Goal: Find specific page/section: Find specific page/section

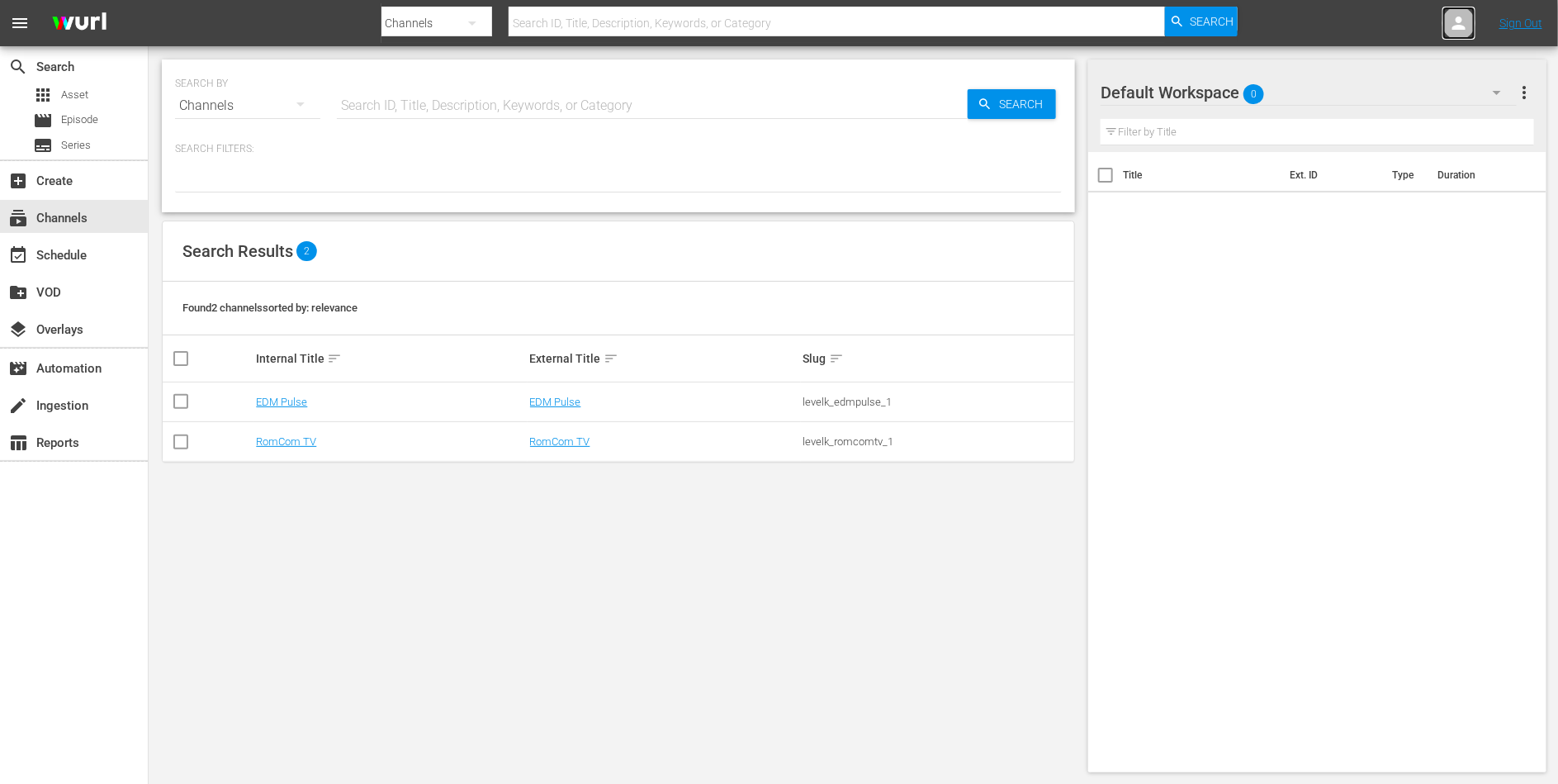
click at [1445, 18] on div at bounding box center [1459, 23] width 33 height 33
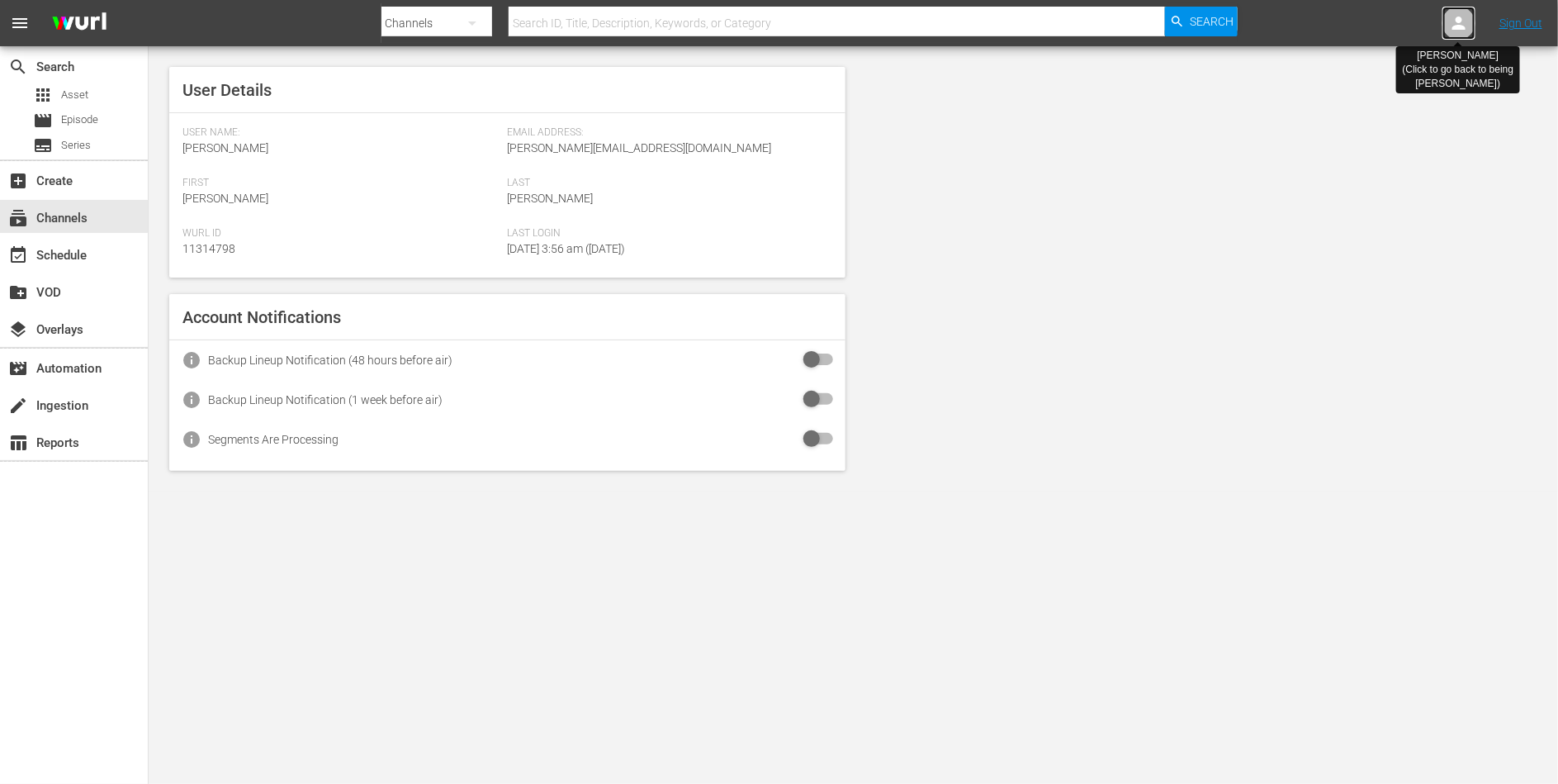
click at [1445, 18] on div at bounding box center [1459, 23] width 33 height 33
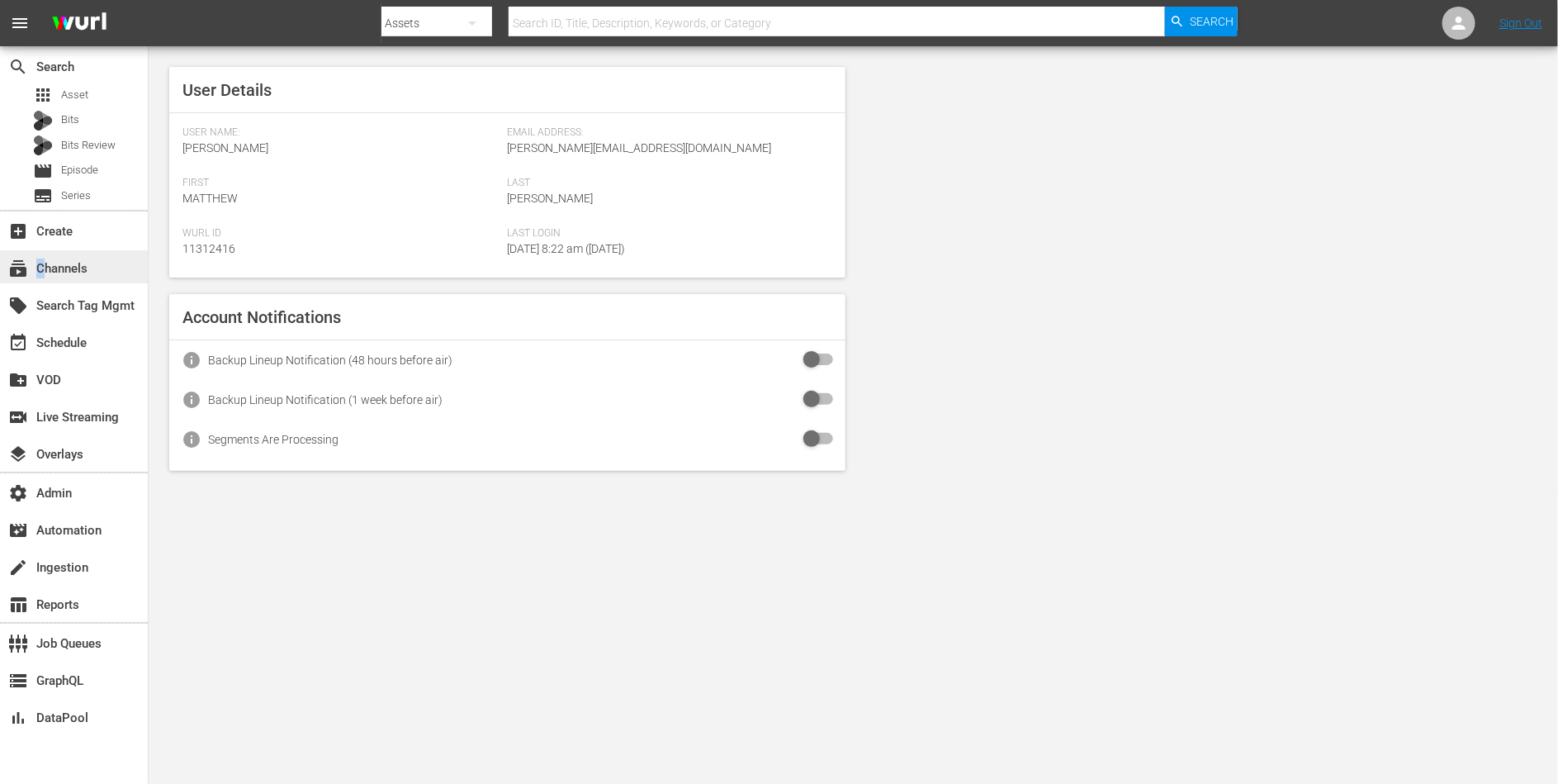
click at [41, 260] on div "subscriptions Channels" at bounding box center [46, 266] width 92 height 15
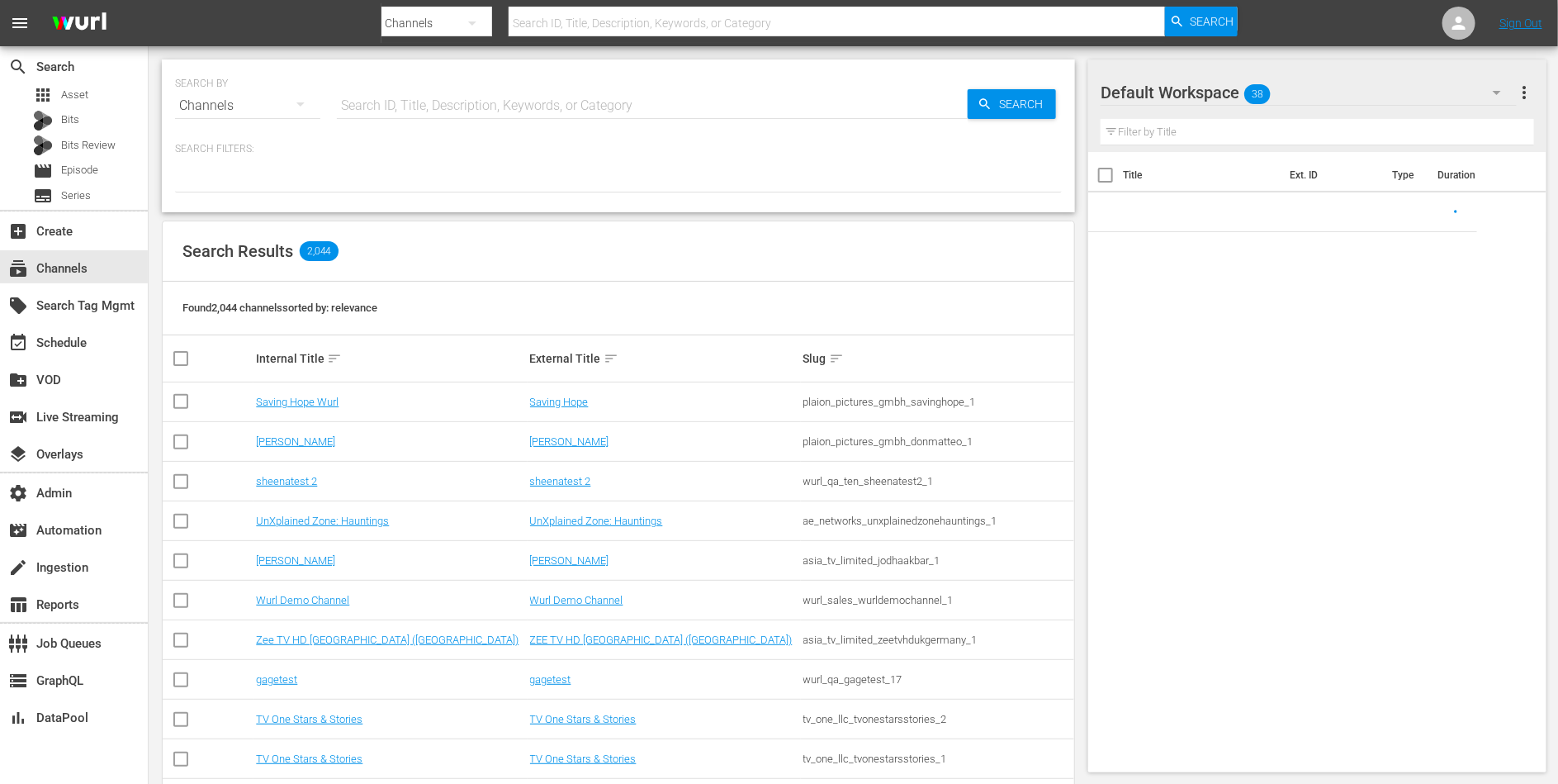
click at [371, 98] on input "text" at bounding box center [653, 105] width 631 height 40
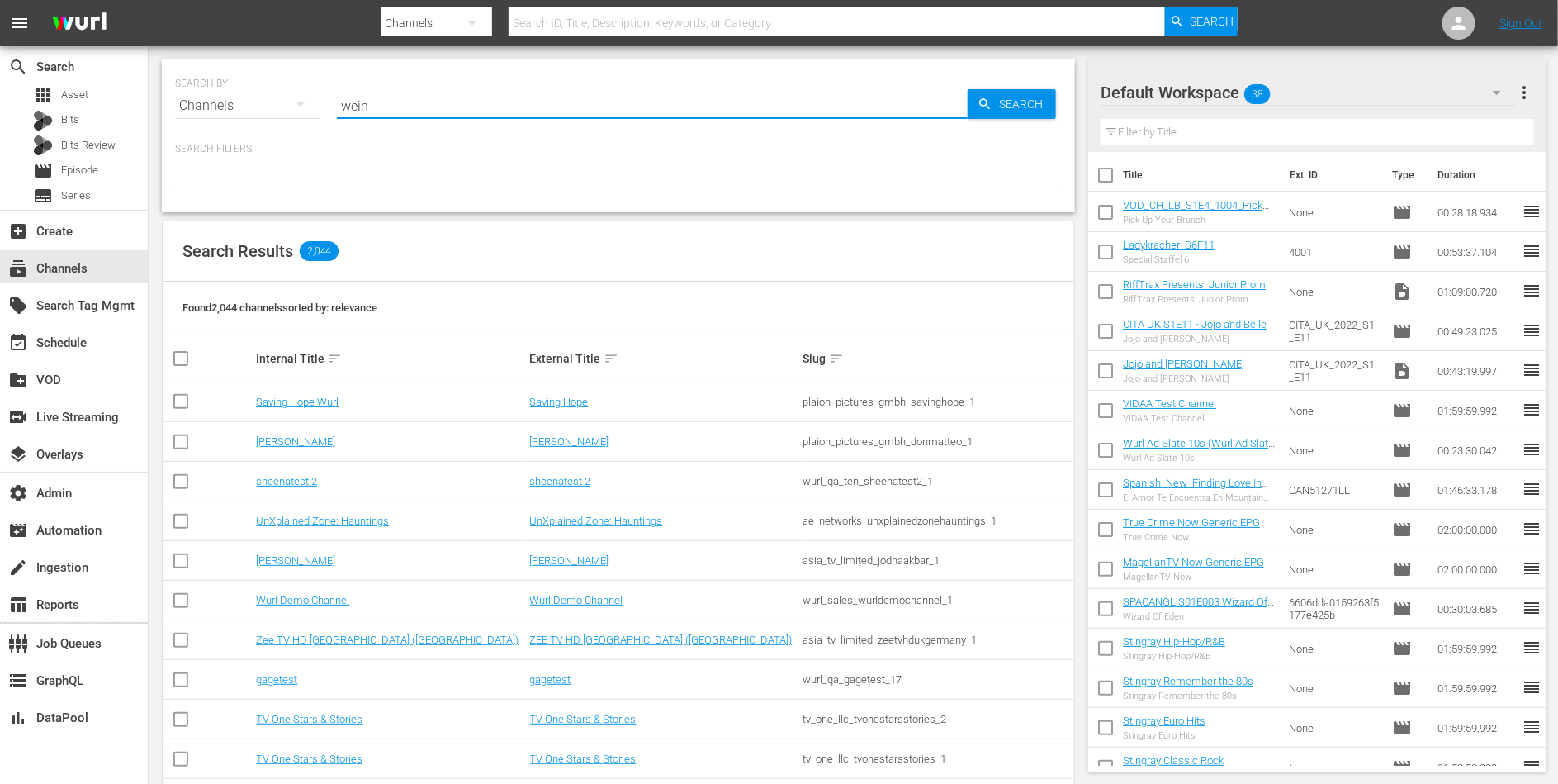
type input "wein"
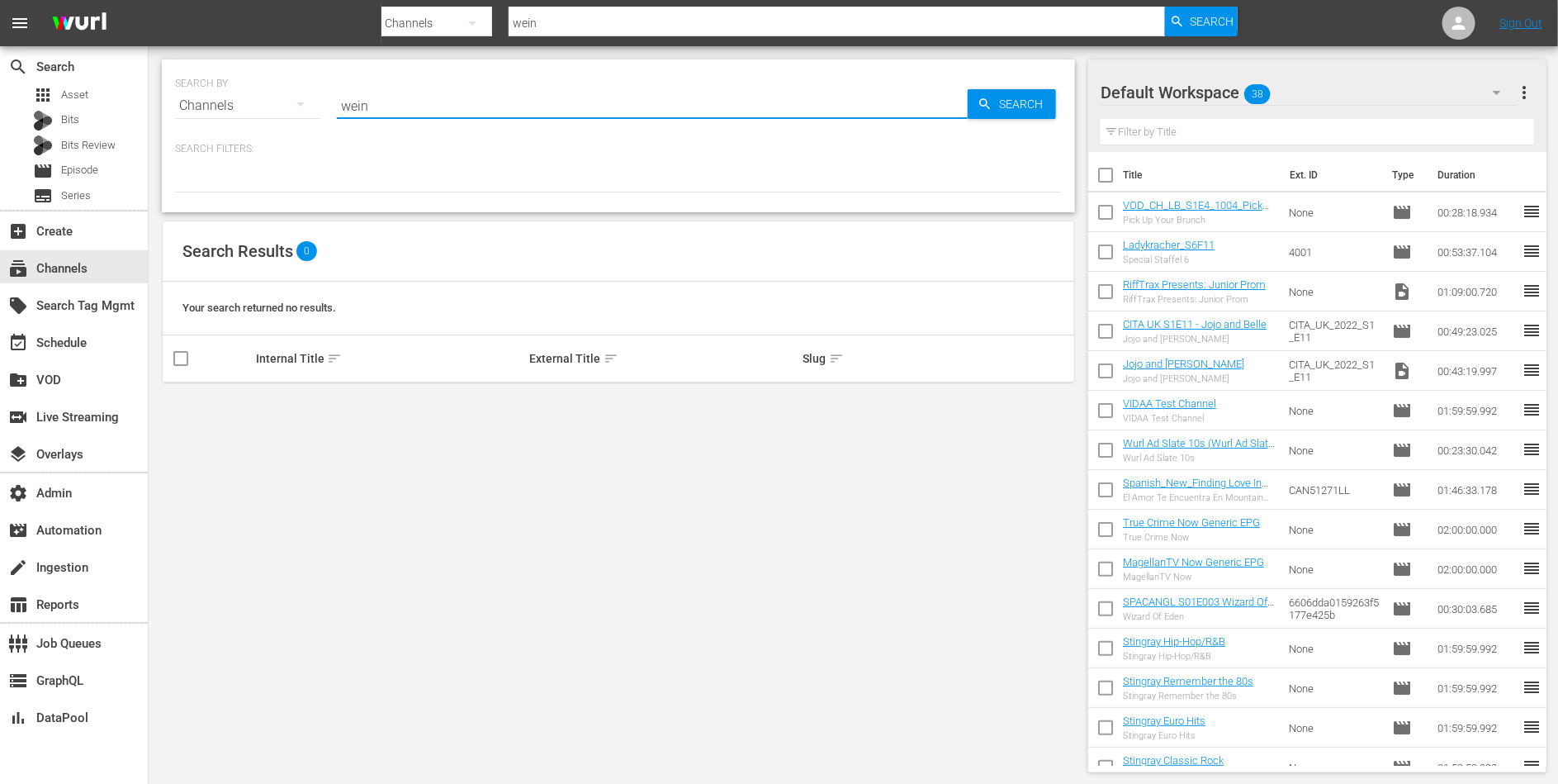
type input "Weihnachtskino"
click at [1004, 109] on span "Search" at bounding box center [1024, 104] width 64 height 30
type input "Weihnachtskino"
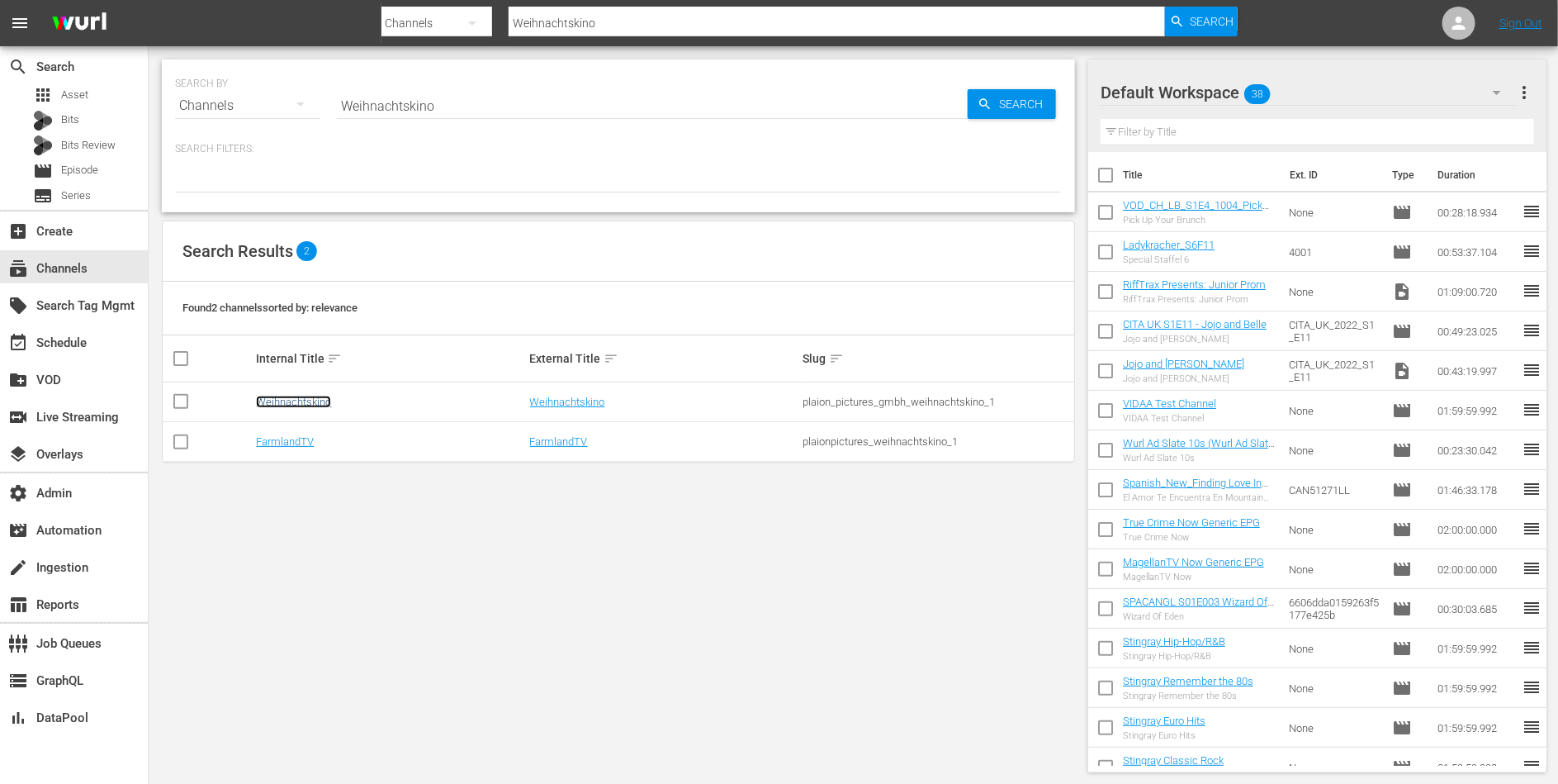
click at [315, 399] on link "Weihnachtskino" at bounding box center [294, 401] width 76 height 13
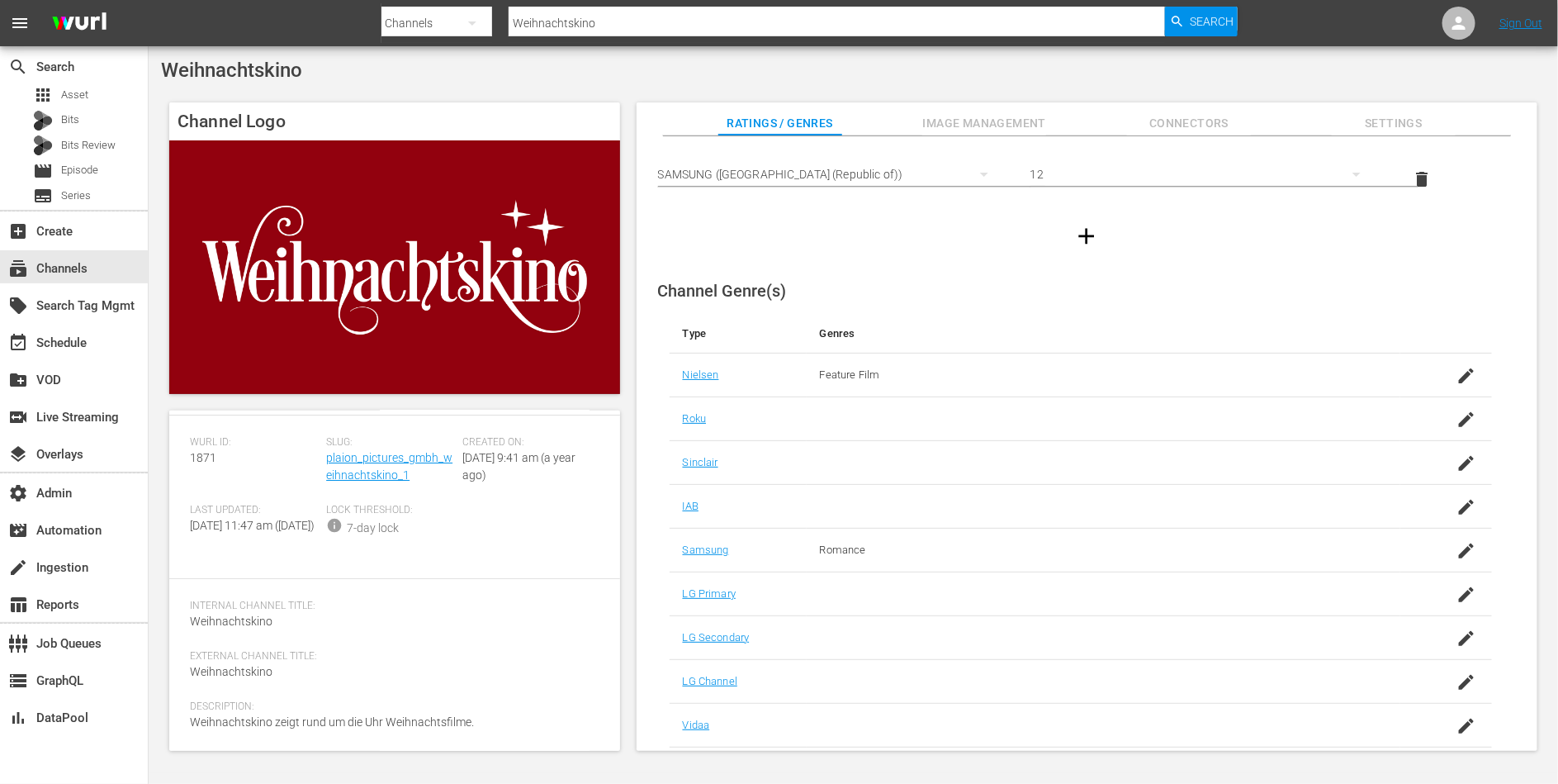
scroll to position [29, 0]
click at [381, 492] on link "plaion_pictures_gmbh_weihnachtskino_1" at bounding box center [389, 479] width 126 height 31
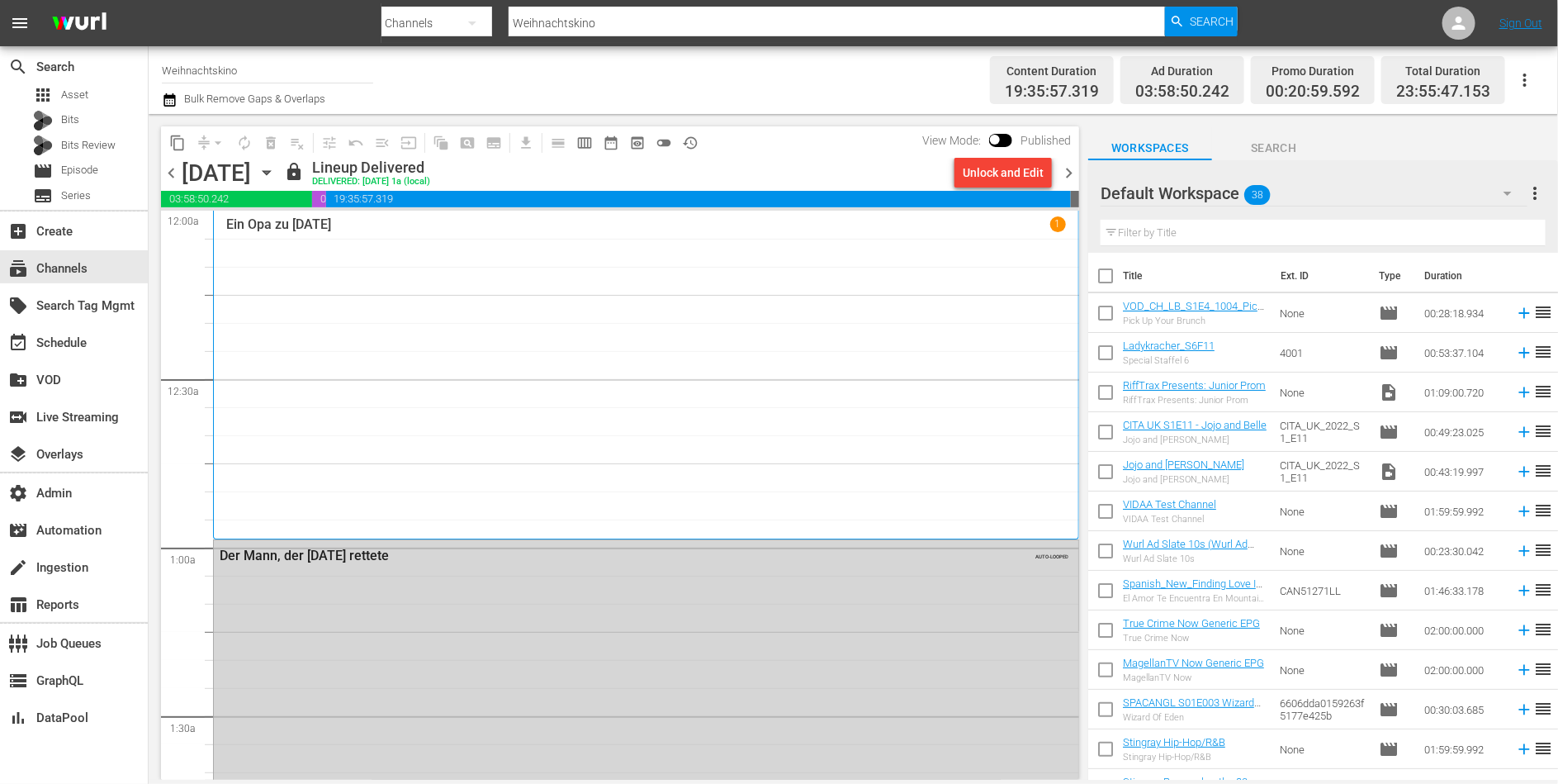
click at [379, 492] on div "Ein Opa zu [DATE] 1" at bounding box center [647, 375] width 840 height 317
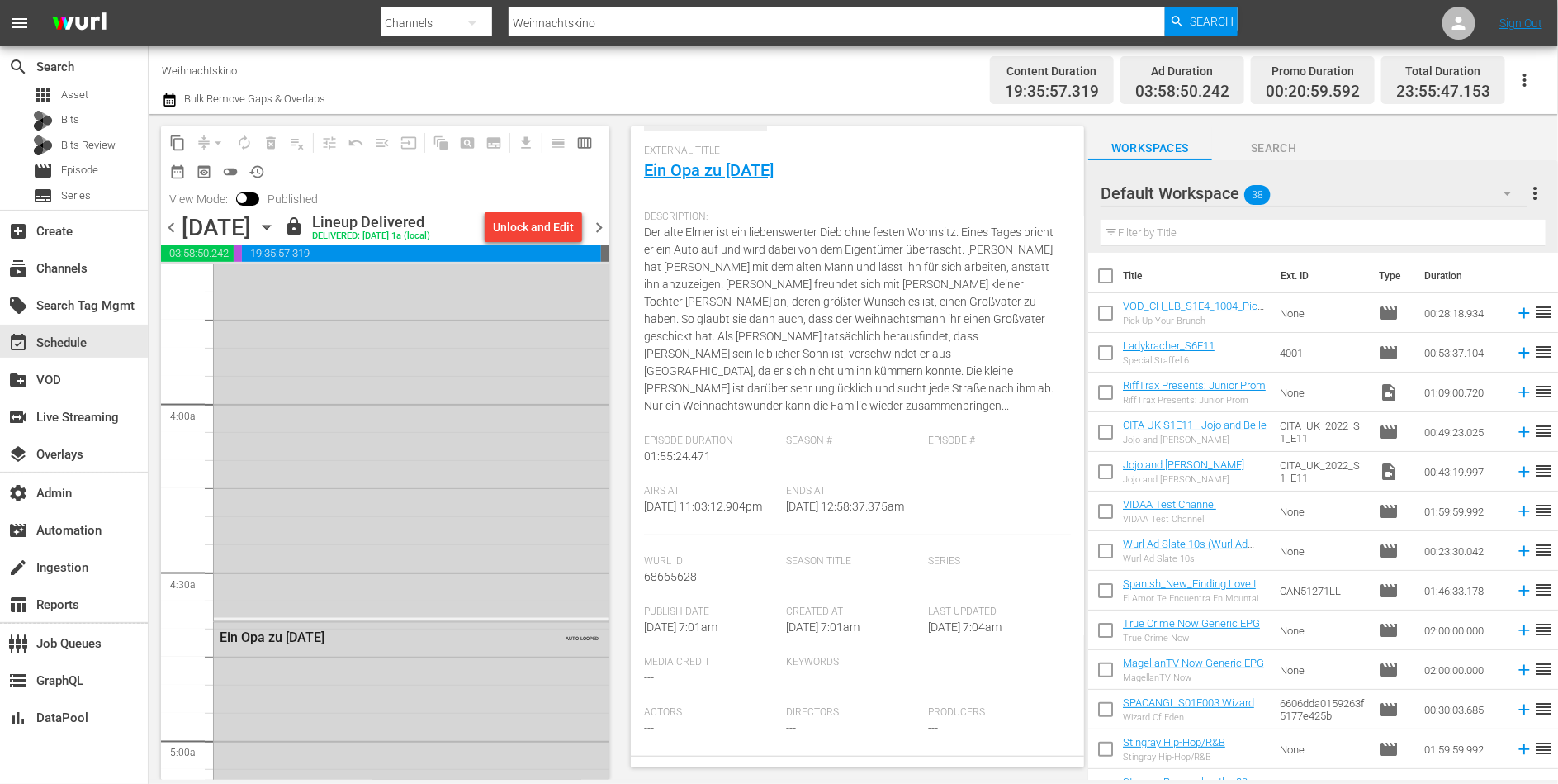
scroll to position [1666, 0]
click at [529, 430] on div "Ein Opa zu [DATE] AUTO-LOOPED" at bounding box center [411, 487] width 395 height 643
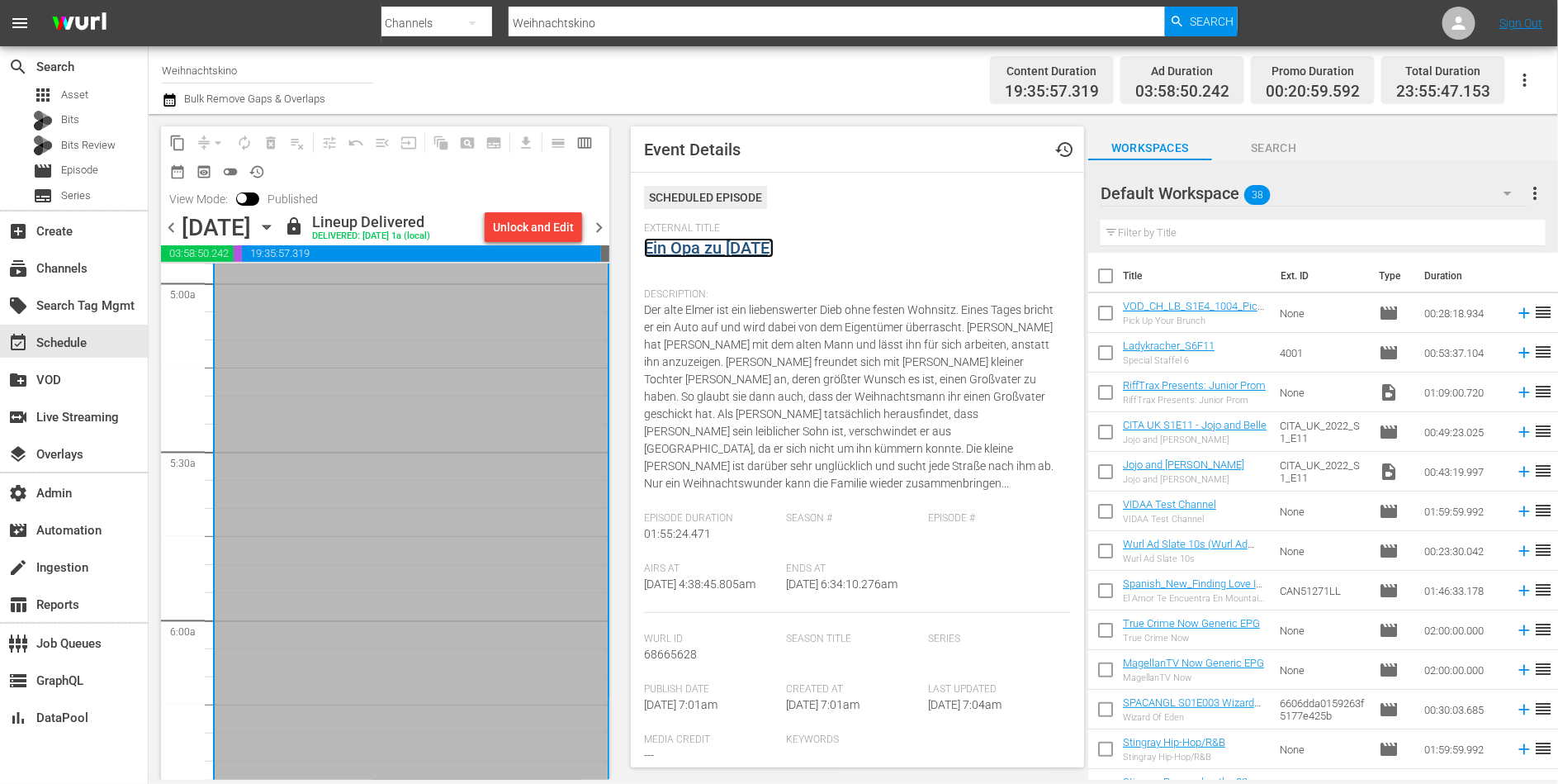
click at [665, 249] on link "Ein Opa zu [DATE]" at bounding box center [709, 247] width 130 height 20
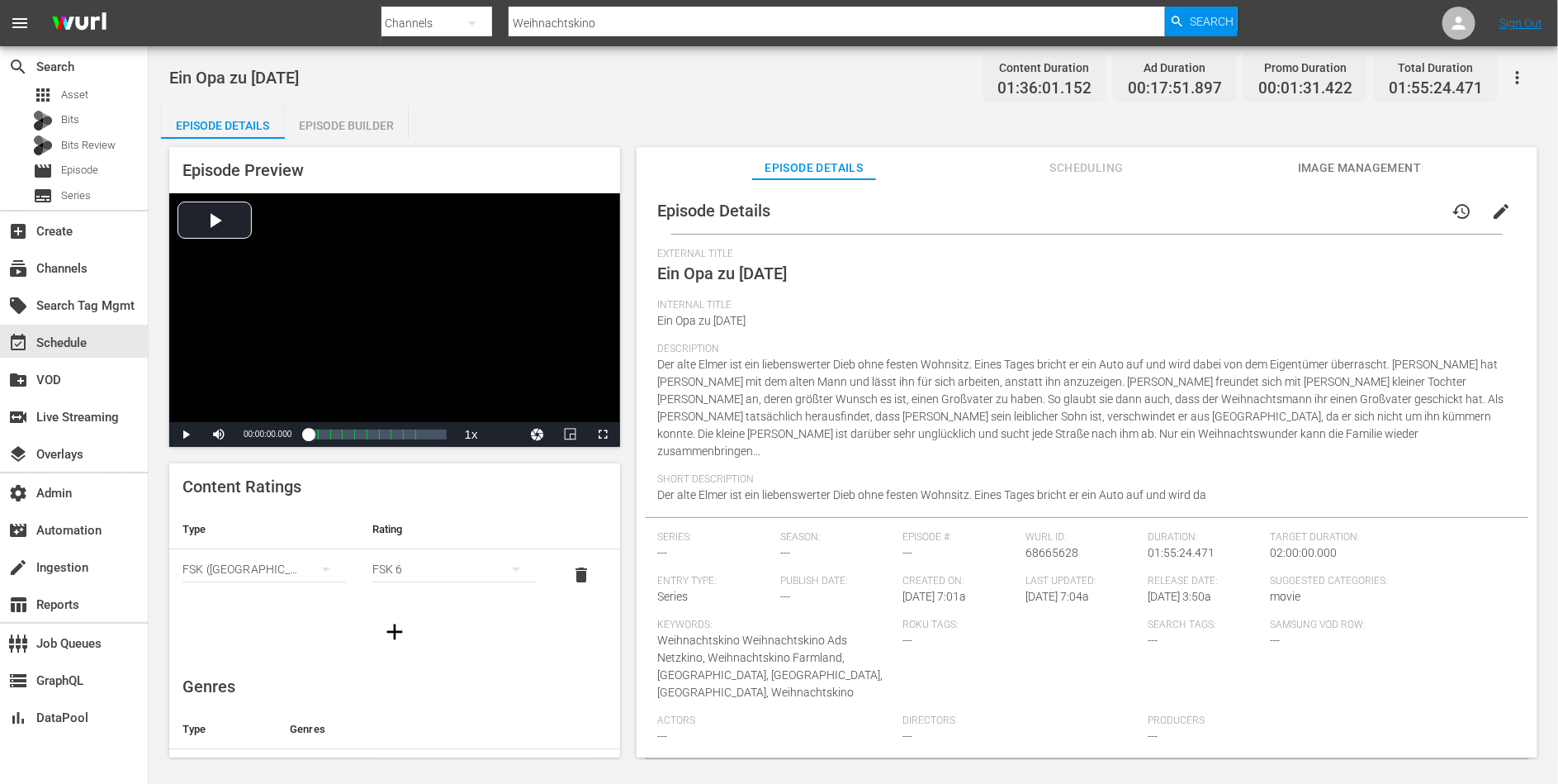
click at [381, 122] on div "Episode Builder" at bounding box center [347, 126] width 124 height 40
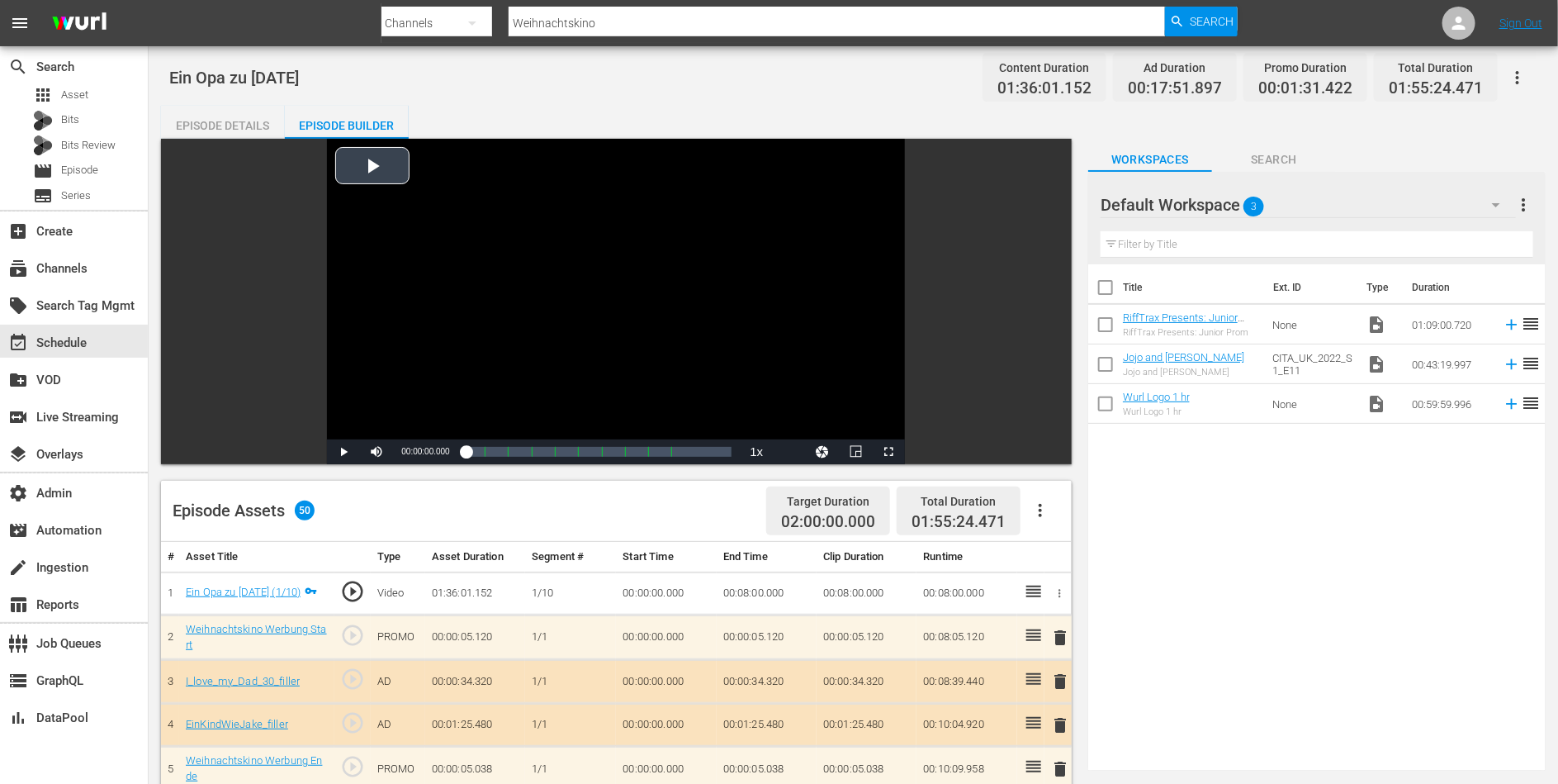
click at [490, 289] on div "Video Player" at bounding box center [615, 288] width 578 height 300
click at [695, 454] on div "Loaded : 0.41% 01:40:21.279 Ein Opa zu [DATE] (10/10) 00:00:01.957 [GEOGRAPHIC_…" at bounding box center [599, 451] width 266 height 16
click at [344, 451] on span "Video Player" at bounding box center [344, 451] width 0 height 0
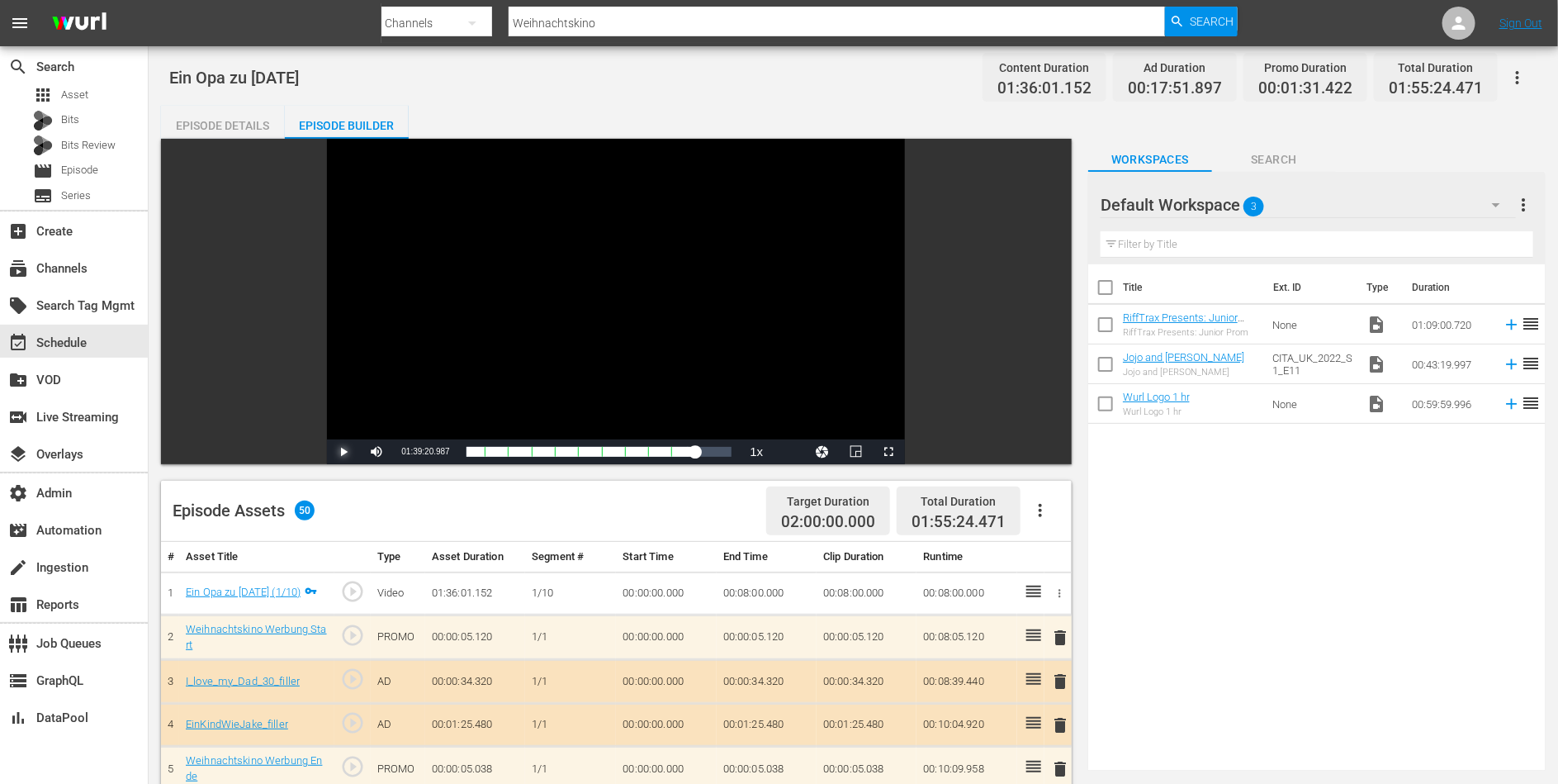
click at [344, 451] on span "Video Player" at bounding box center [344, 451] width 0 height 0
click at [282, 588] on link "Ein Opa zu [DATE] (1/10)" at bounding box center [243, 591] width 115 height 13
